Goal: Information Seeking & Learning: Learn about a topic

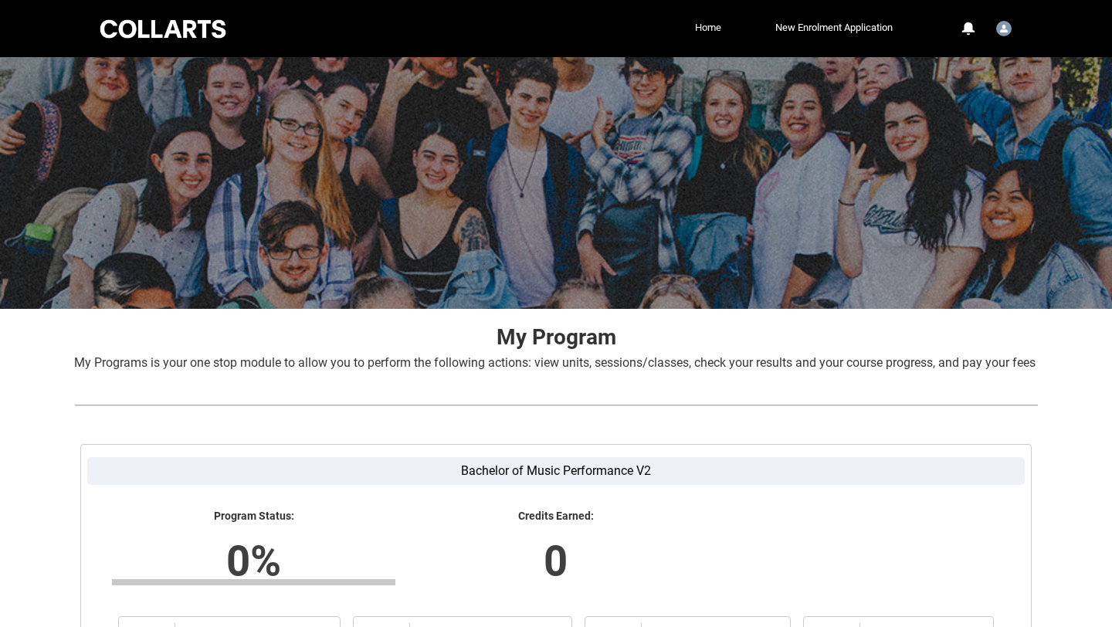
click at [702, 25] on link "Home" at bounding box center [708, 27] width 34 height 23
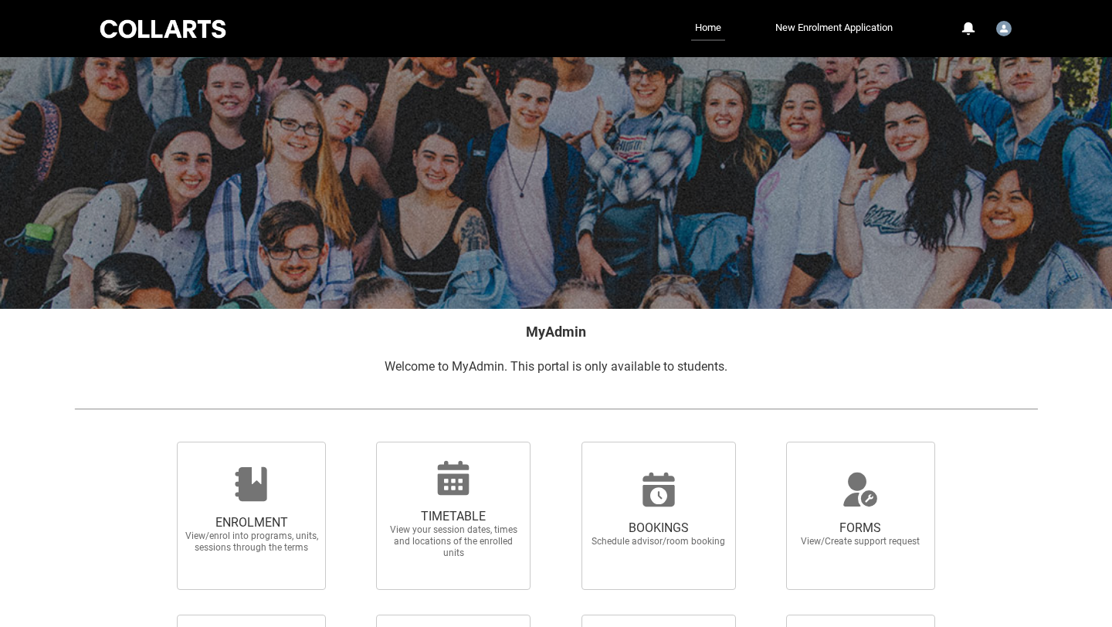
scroll to position [82, 0]
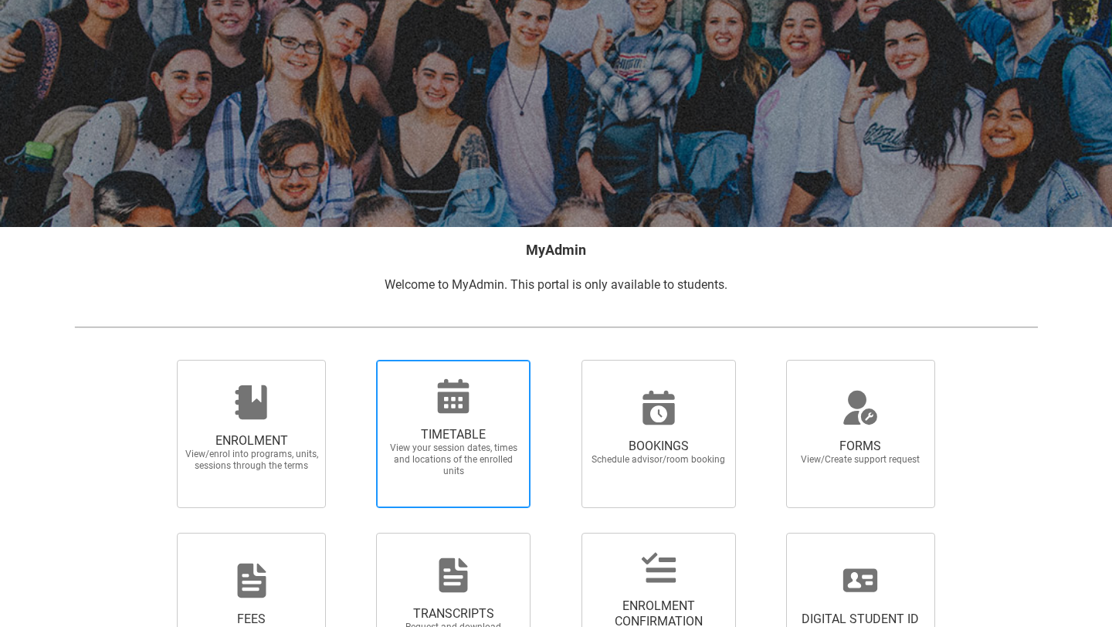
click at [476, 414] on div at bounding box center [453, 396] width 148 height 37
click at [357, 360] on input "TIMETABLE View your session dates, times and locations of the enrolled units" at bounding box center [356, 359] width 1 height 1
radio input "true"
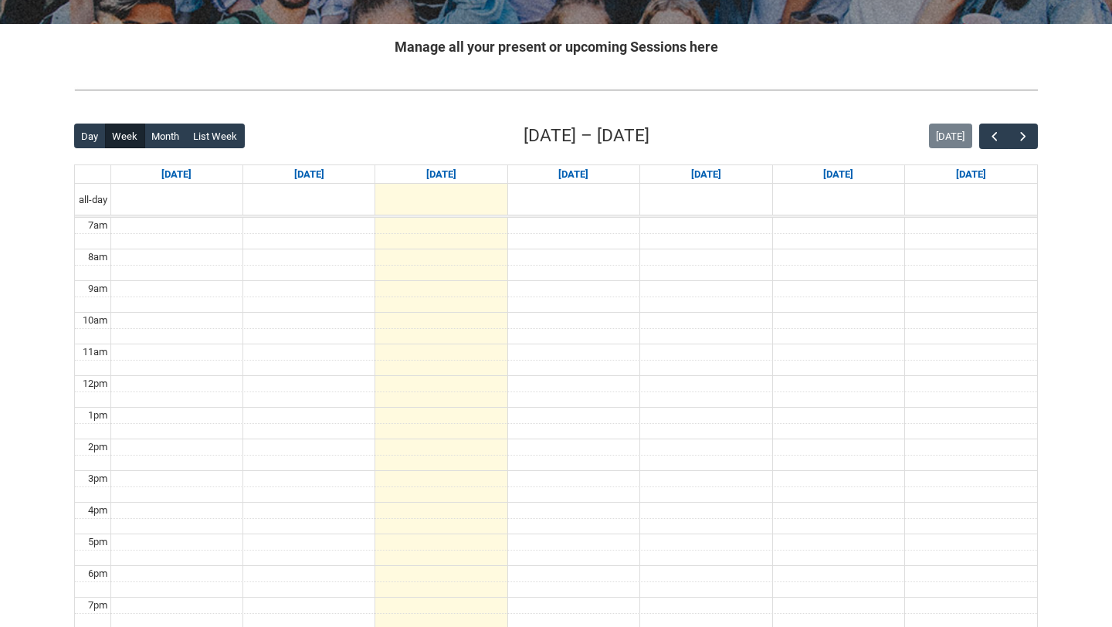
scroll to position [293, 0]
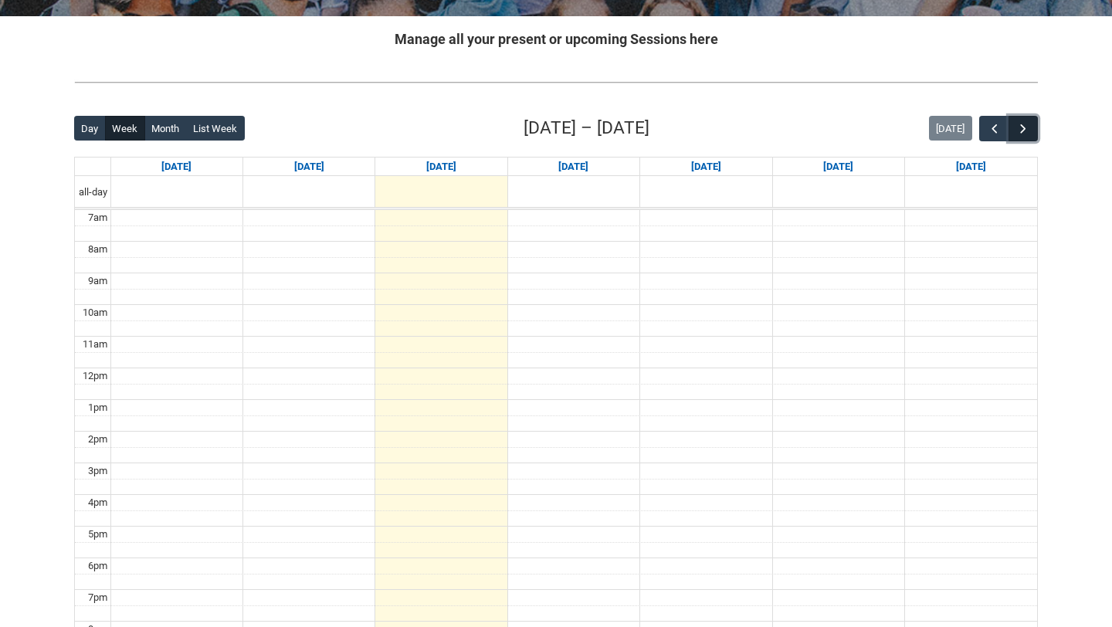
click at [1026, 126] on span "button" at bounding box center [1022, 128] width 15 height 15
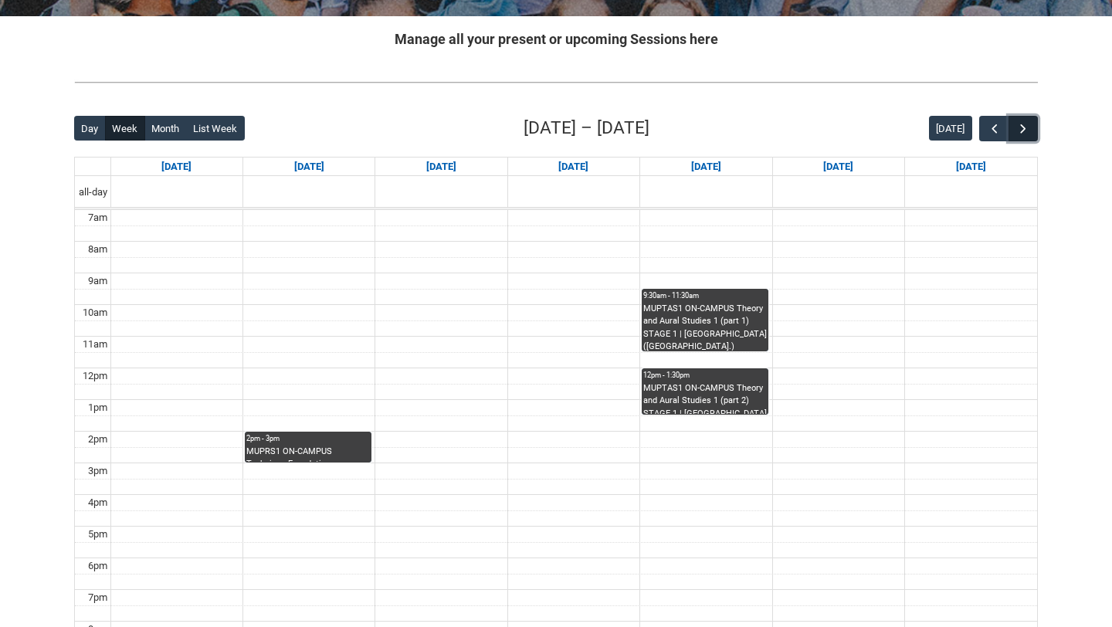
click at [1026, 127] on span "button" at bounding box center [1022, 128] width 15 height 15
click at [997, 130] on span "button" at bounding box center [994, 128] width 15 height 15
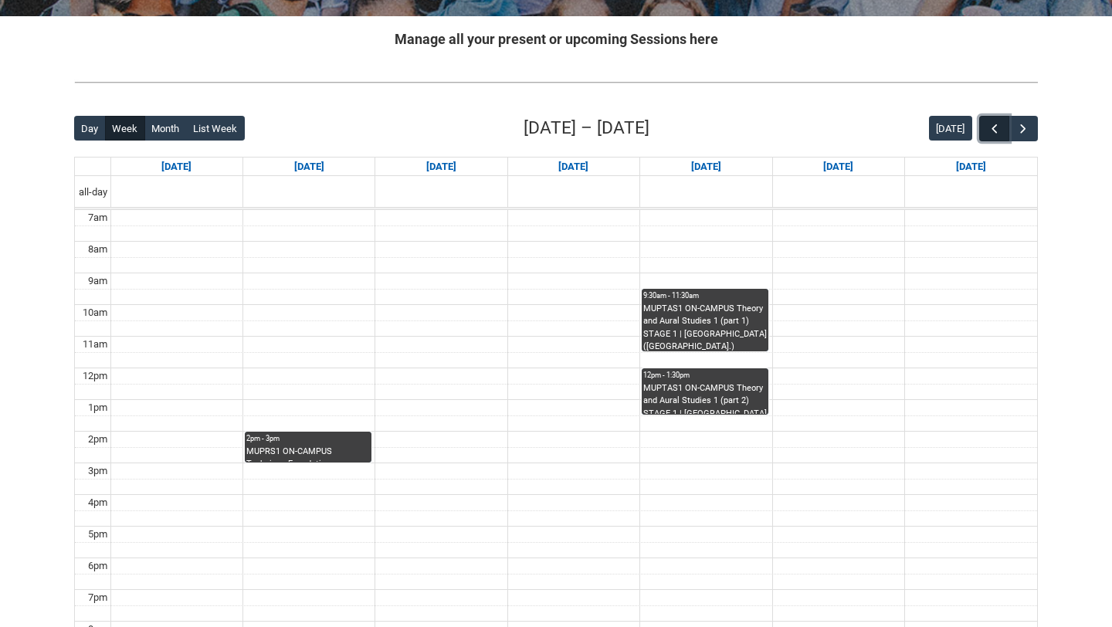
click at [997, 130] on span "button" at bounding box center [994, 128] width 15 height 15
click at [312, 442] on div "2pm - 3pm" at bounding box center [308, 438] width 124 height 11
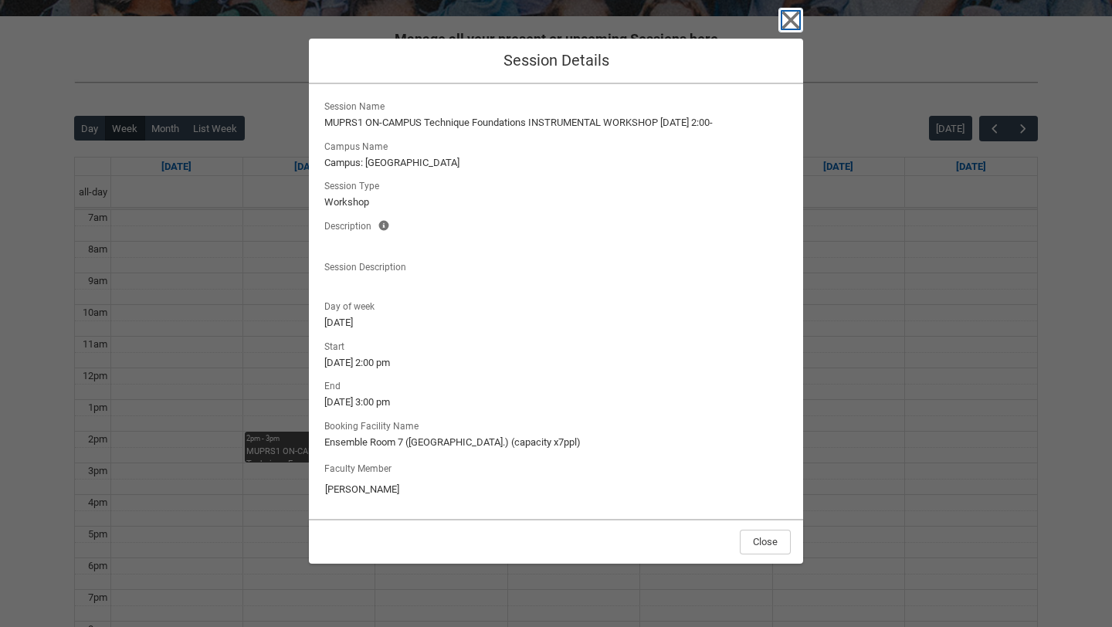
click at [791, 20] on icon "button" at bounding box center [791, 21] width 18 height 18
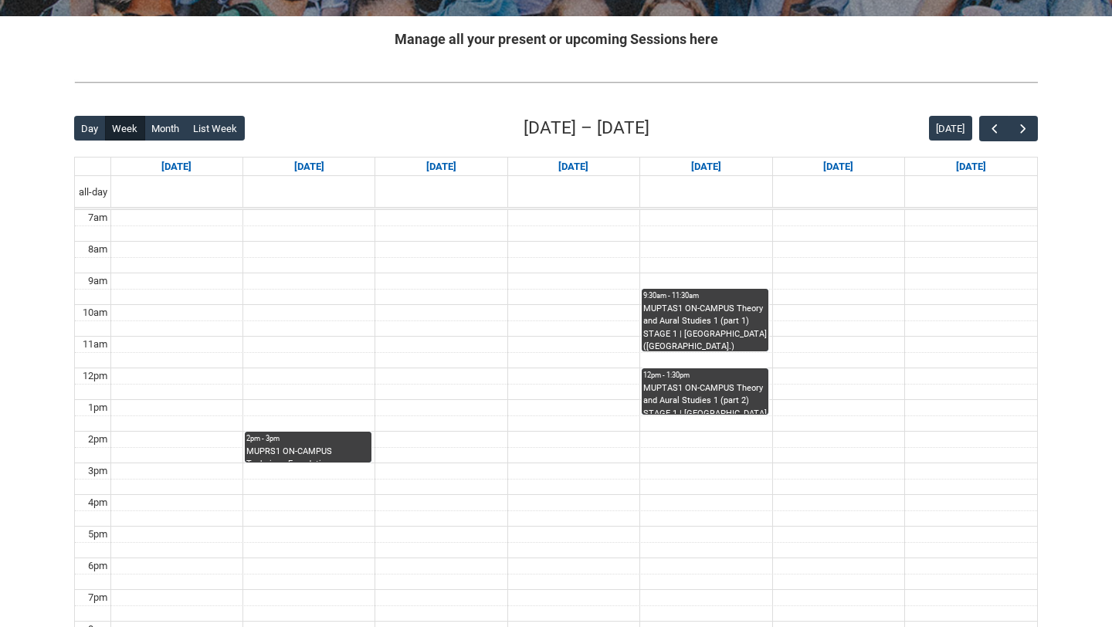
click at [709, 297] on div "9:30am - 11:30am" at bounding box center [705, 295] width 124 height 11
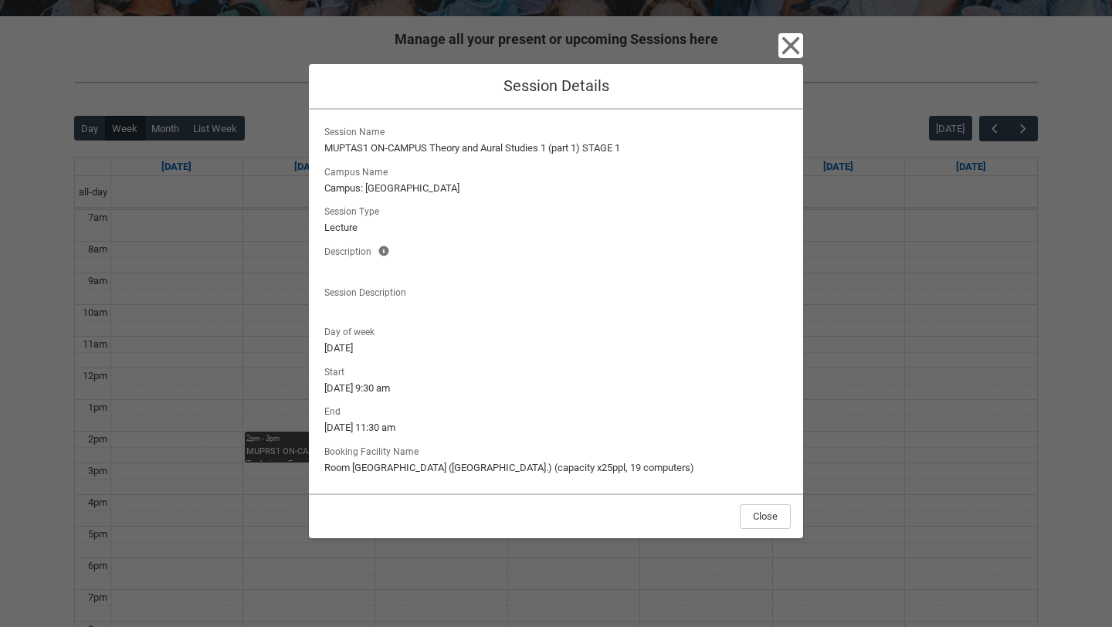
click at [920, 239] on div "Close Session Details Session Name MUPTAS1 ON-CAMPUS Theory and Aural Studies 1…" at bounding box center [556, 313] width 1112 height 627
click at [788, 55] on icon "button" at bounding box center [790, 45] width 25 height 25
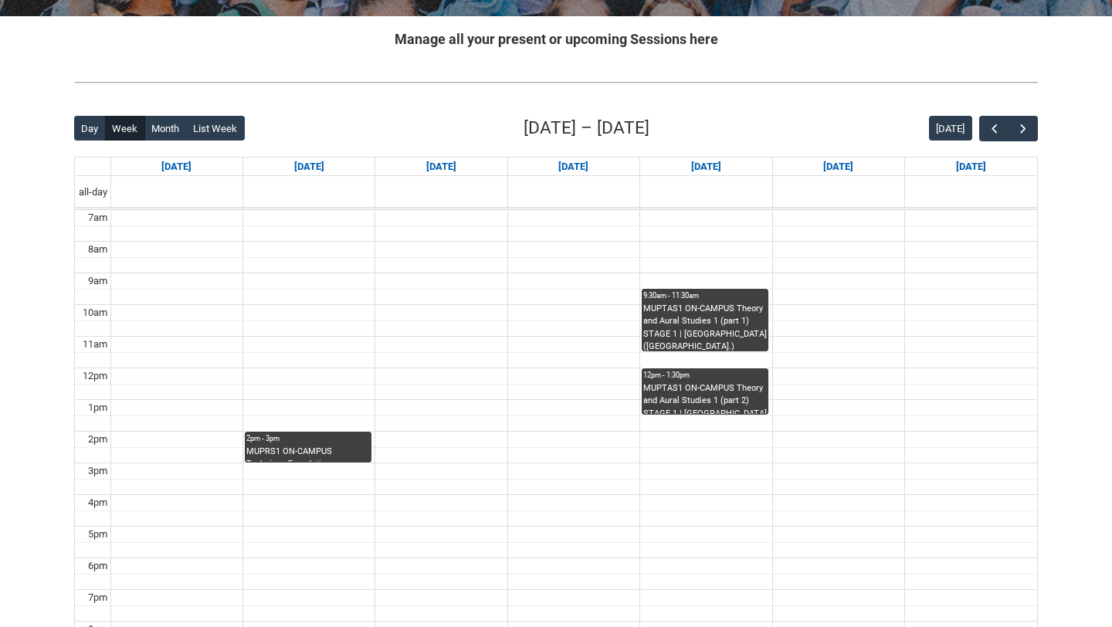
click at [321, 439] on div "2pm - 3pm" at bounding box center [308, 438] width 124 height 11
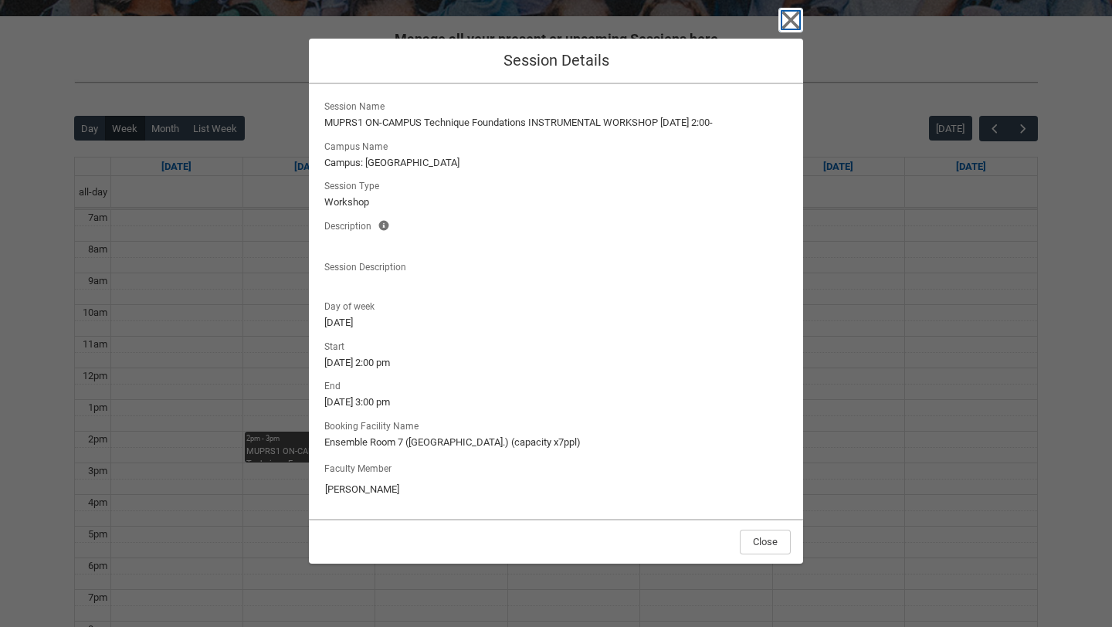
click at [792, 16] on icon "button" at bounding box center [791, 21] width 18 height 18
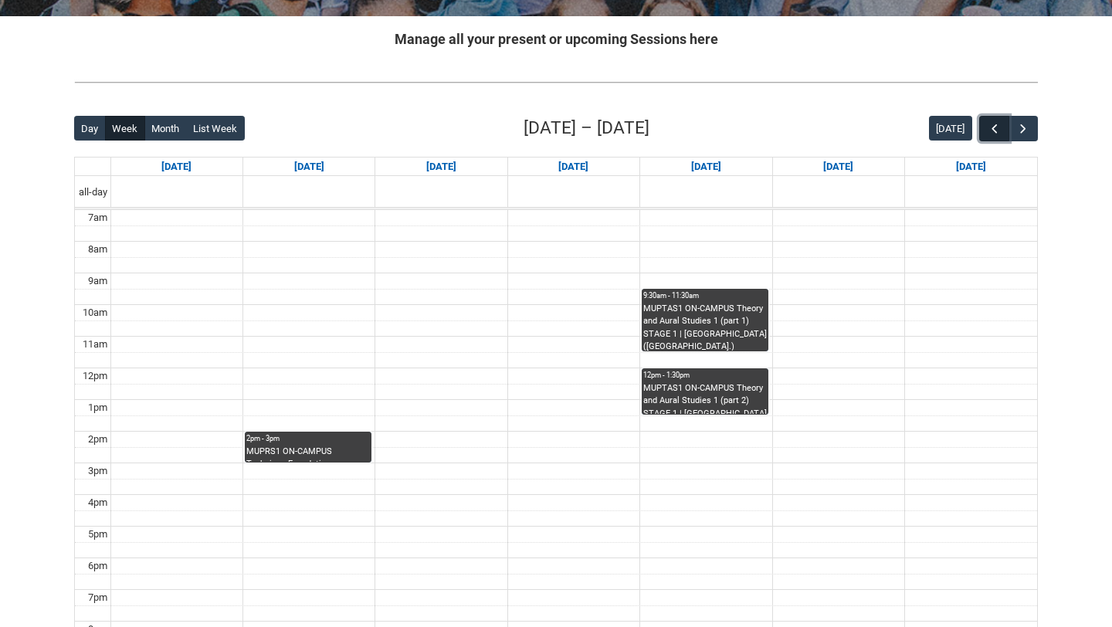
click at [995, 126] on span "button" at bounding box center [994, 128] width 15 height 15
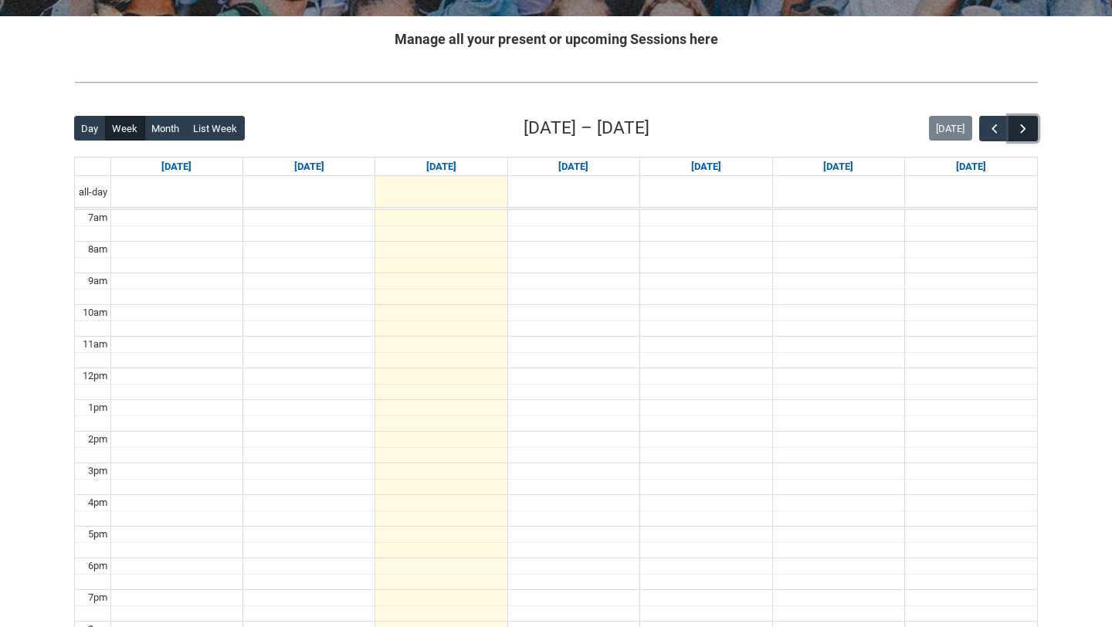
click at [1034, 134] on button "button" at bounding box center [1022, 128] width 29 height 25
